Goal: Task Accomplishment & Management: Use online tool/utility

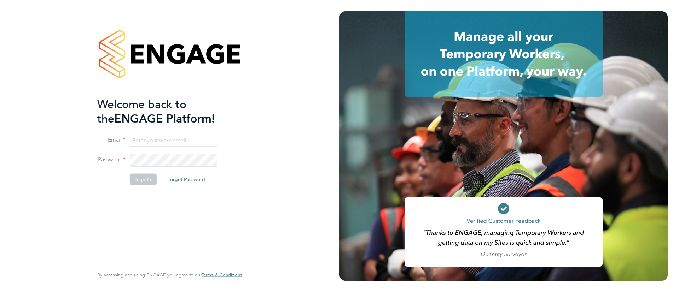
type input "drallamsp@gmail.com"
click at [139, 182] on button "Sign In" at bounding box center [143, 179] width 27 height 11
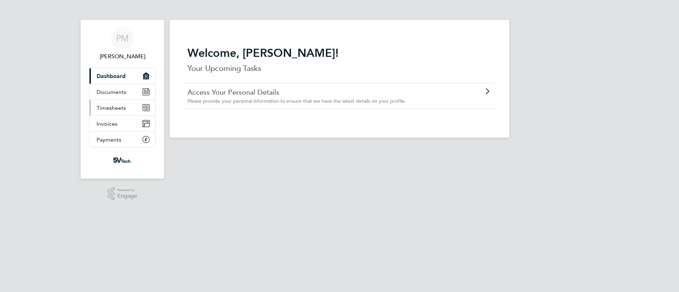
click at [115, 108] on span "Timesheets" at bounding box center [111, 108] width 29 height 7
